Goal: Information Seeking & Learning: Learn about a topic

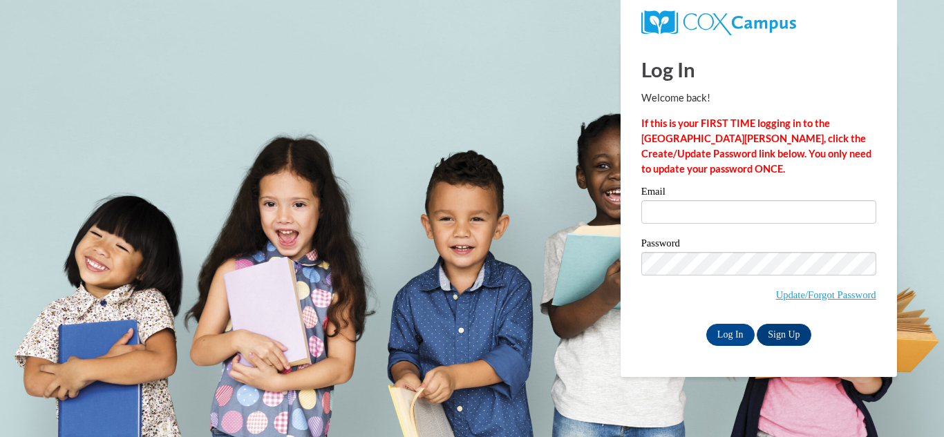
type input "vimariebermudez25@gmail.com"
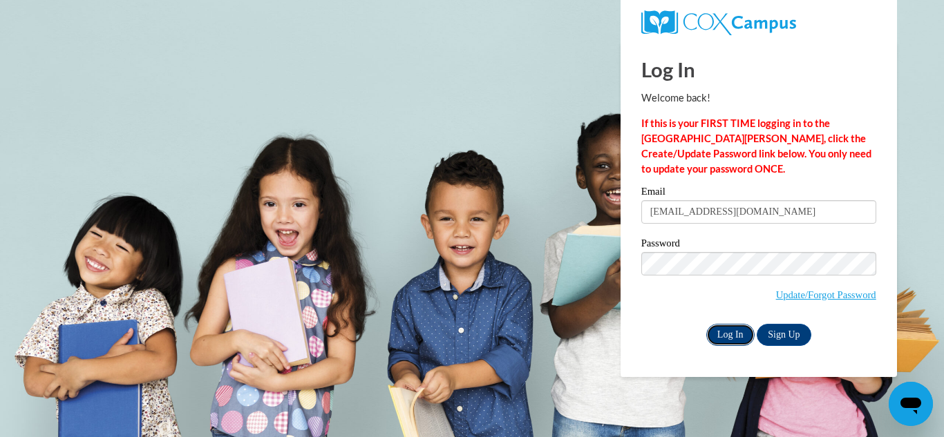
click at [730, 336] on input "Log In" at bounding box center [730, 335] width 48 height 22
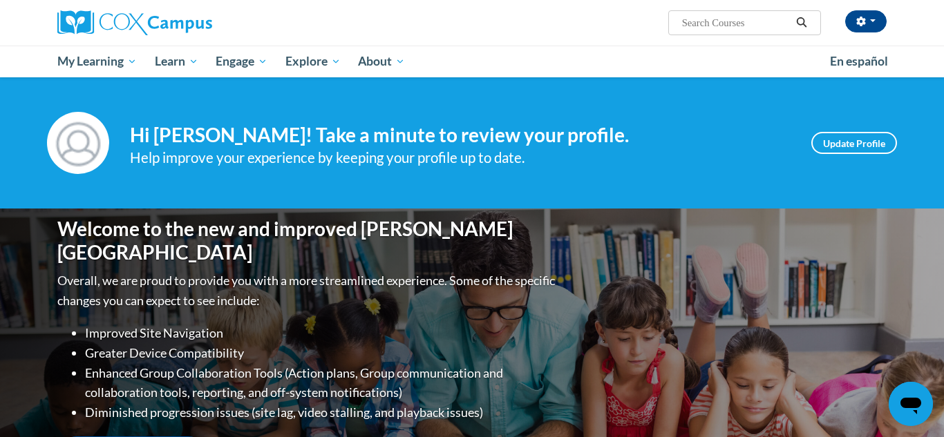
scroll to position [2, 0]
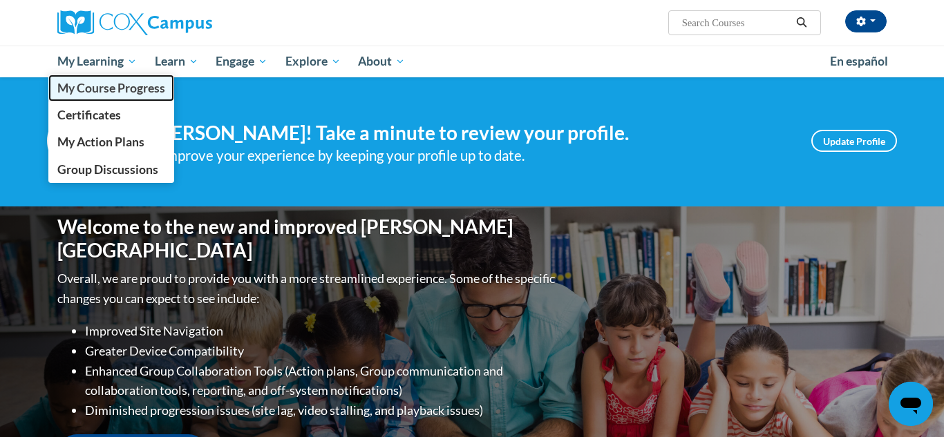
click at [109, 88] on span "My Course Progress" at bounding box center [111, 88] width 108 height 15
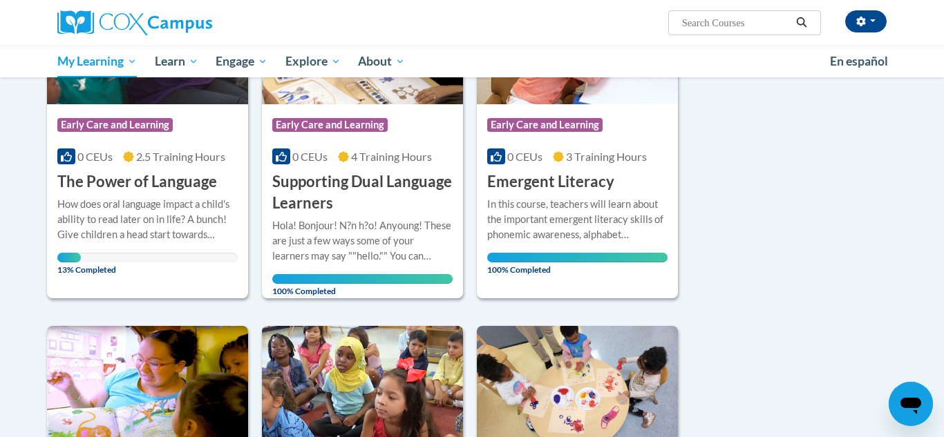
scroll to position [660, 0]
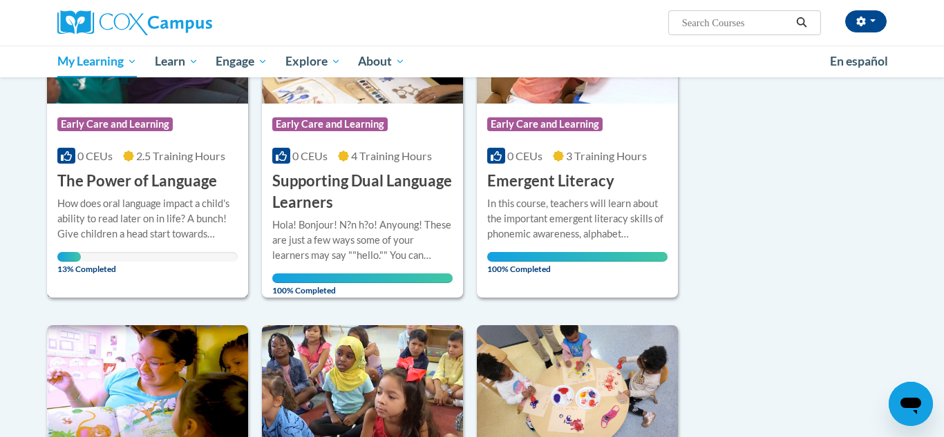
click at [221, 222] on div "How does oral language impact a child's ability to read later on in life? A bun…" at bounding box center [147, 219] width 180 height 46
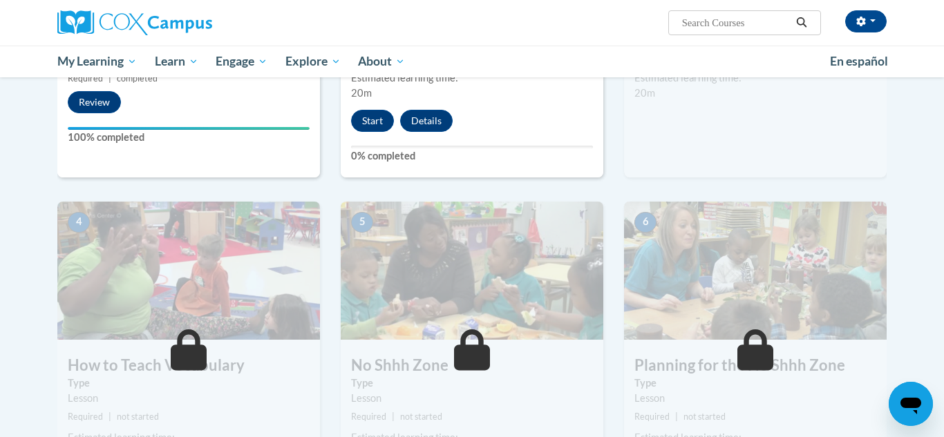
scroll to position [520, 0]
click at [379, 117] on button "Start" at bounding box center [372, 120] width 43 height 22
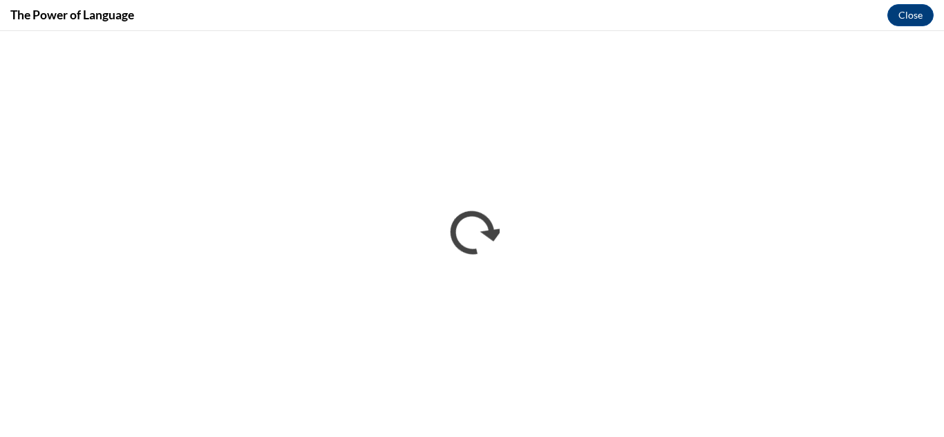
scroll to position [0, 0]
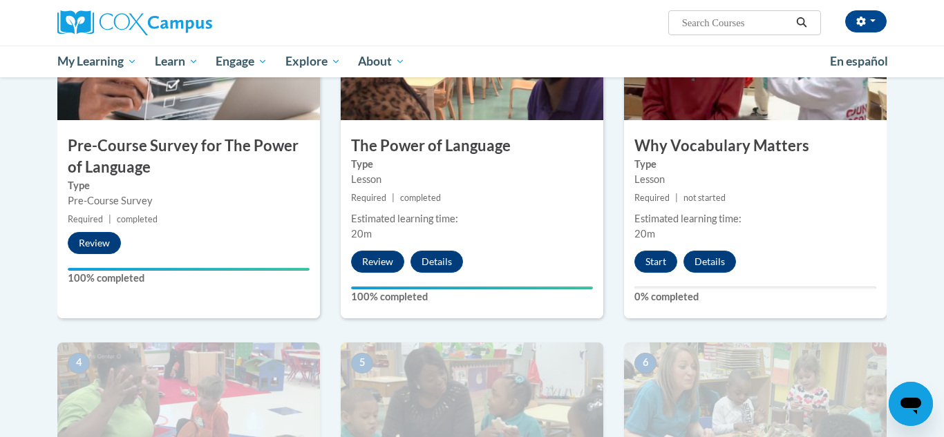
scroll to position [382, 0]
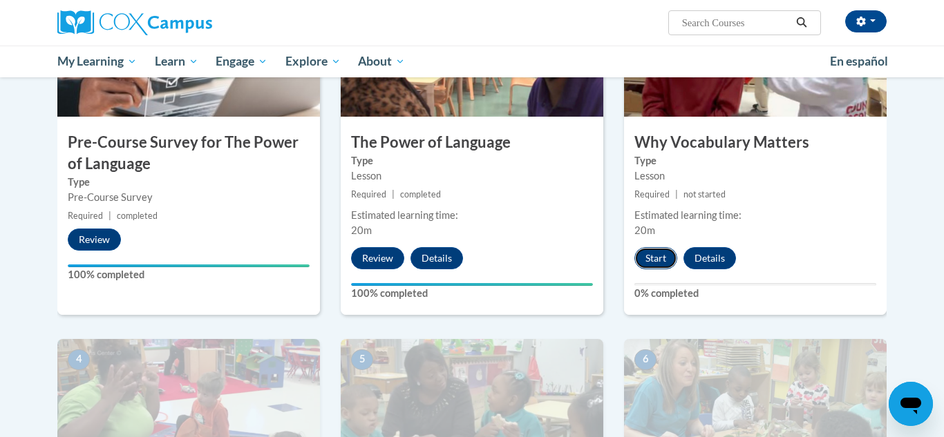
click at [649, 252] on button "Start" at bounding box center [655, 258] width 43 height 22
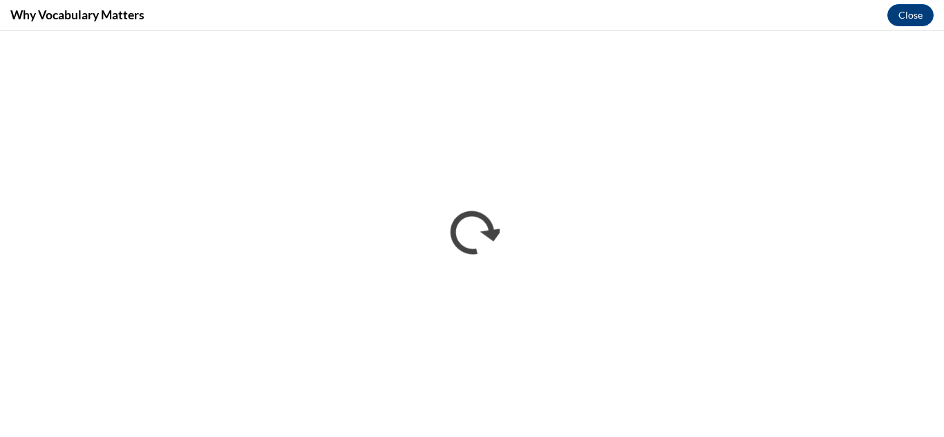
scroll to position [0, 0]
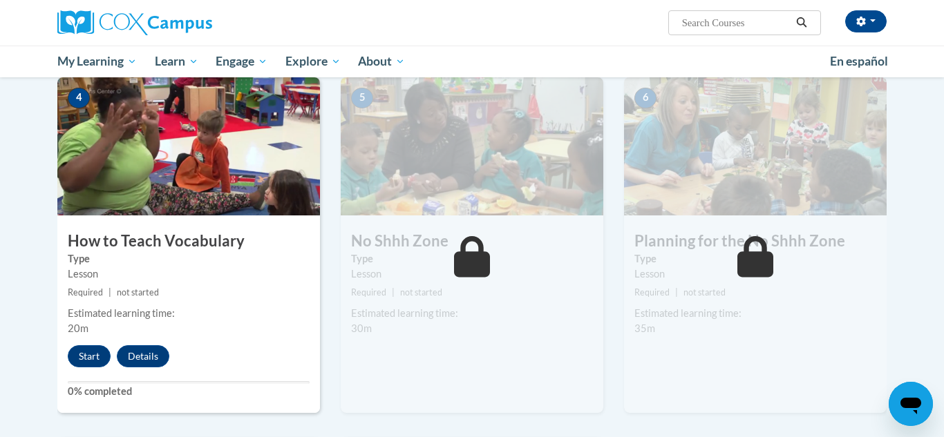
scroll to position [645, 0]
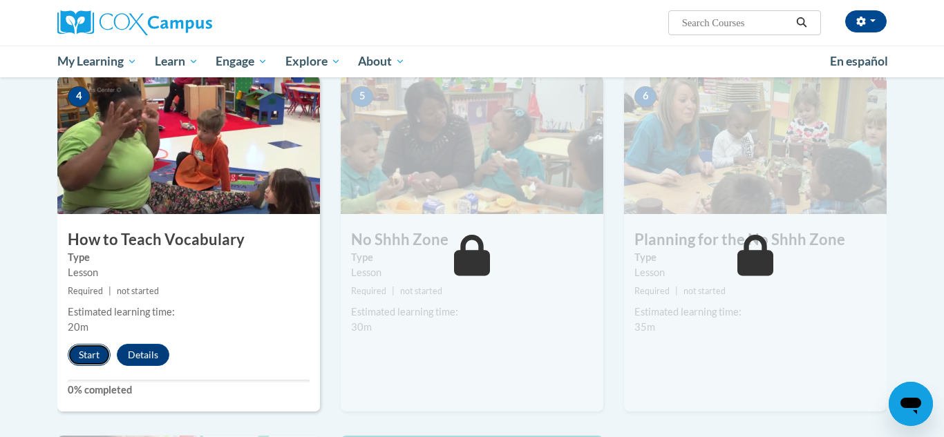
click at [88, 359] on button "Start" at bounding box center [89, 355] width 43 height 22
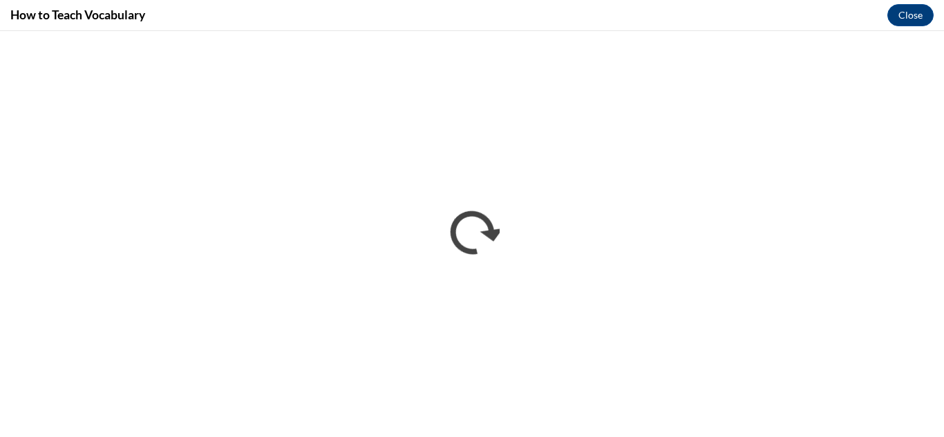
scroll to position [0, 0]
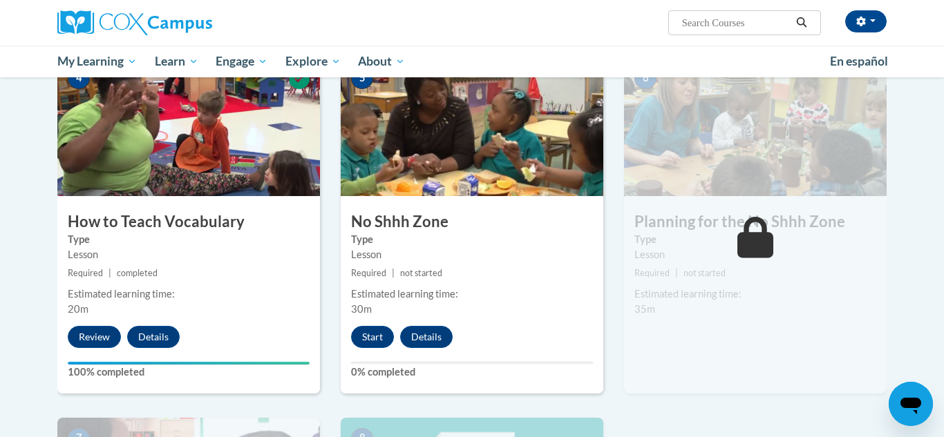
scroll to position [664, 0]
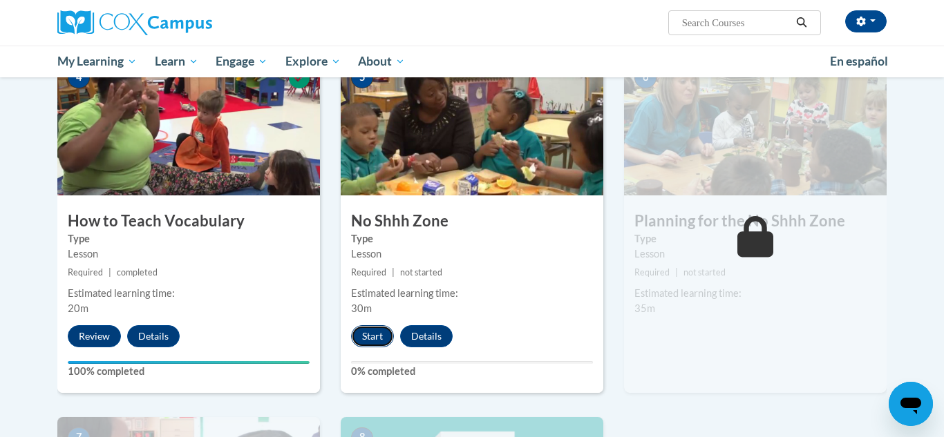
click at [372, 332] on button "Start" at bounding box center [372, 336] width 43 height 22
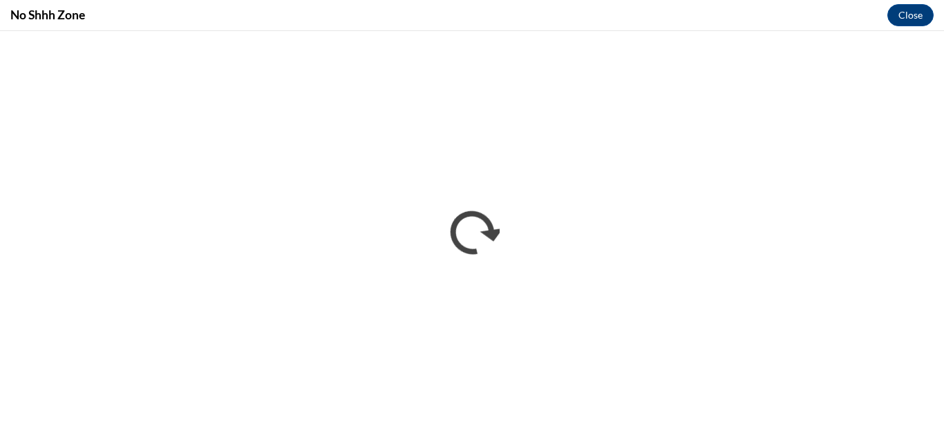
scroll to position [0, 0]
